Goal: Navigation & Orientation: Find specific page/section

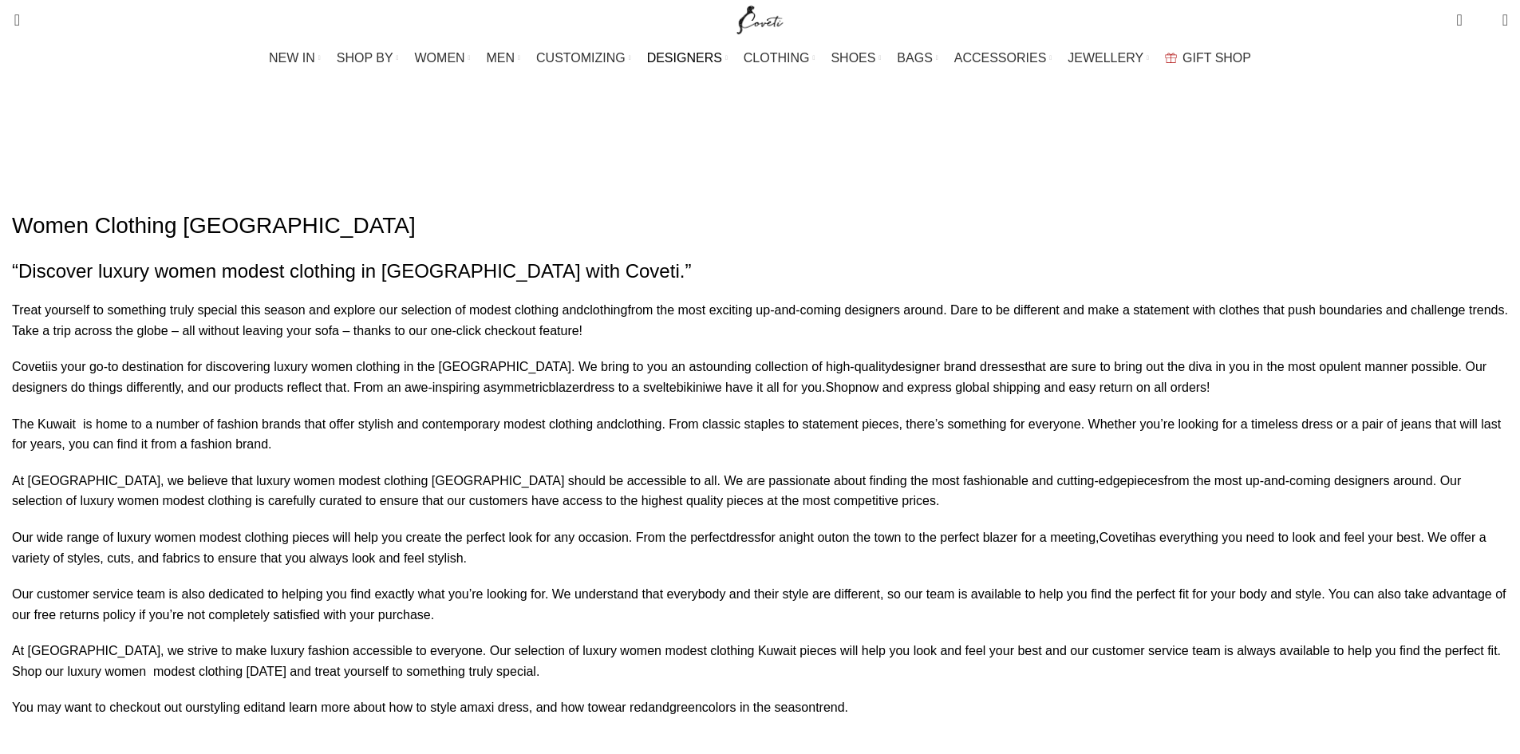
click at [705, 57] on span "DESIGNERS" at bounding box center [684, 57] width 75 height 15
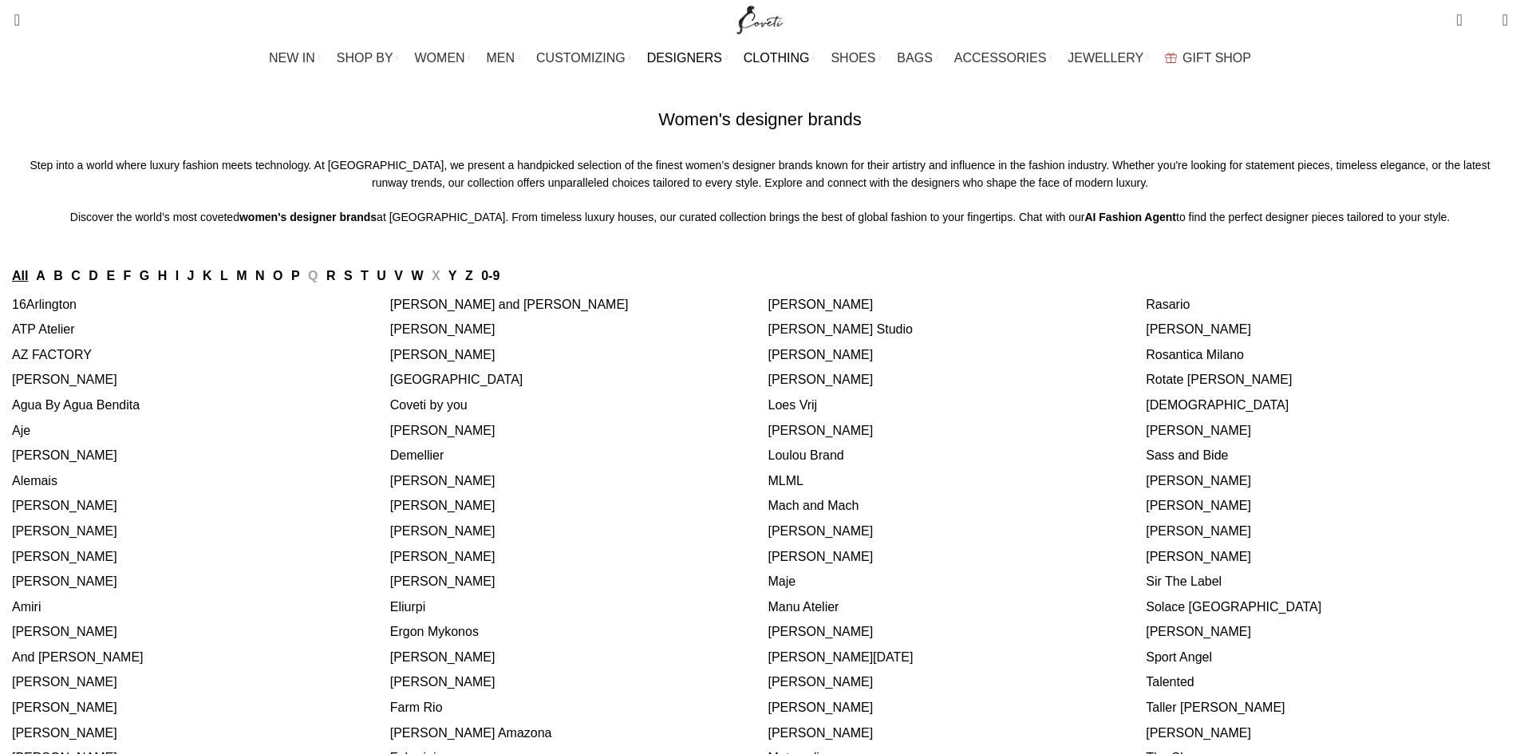
click at [776, 57] on span "CLOTHING" at bounding box center [777, 57] width 66 height 15
